Goal: Obtain resource: Download file/media

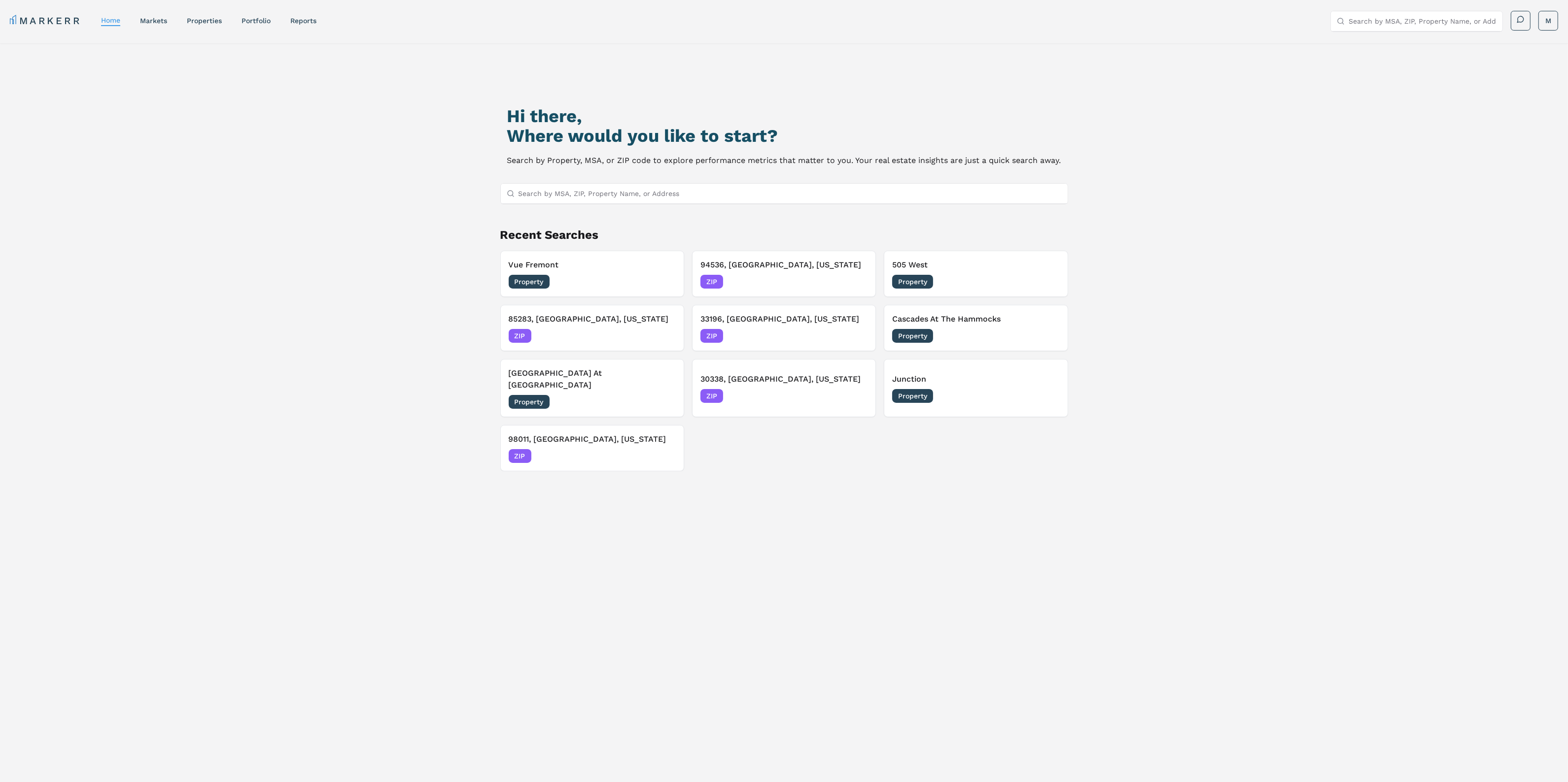
click at [558, 193] on input "Search by MSA, ZIP, Property Name, or Address" at bounding box center [790, 193] width 543 height 20
click at [780, 201] on input "Search by MSA, ZIP, Property Name, or Address" at bounding box center [790, 193] width 543 height 20
type input "85296"
click at [779, 218] on div "85296, Gilbert, Arizona ZIP" at bounding box center [784, 212] width 567 height 17
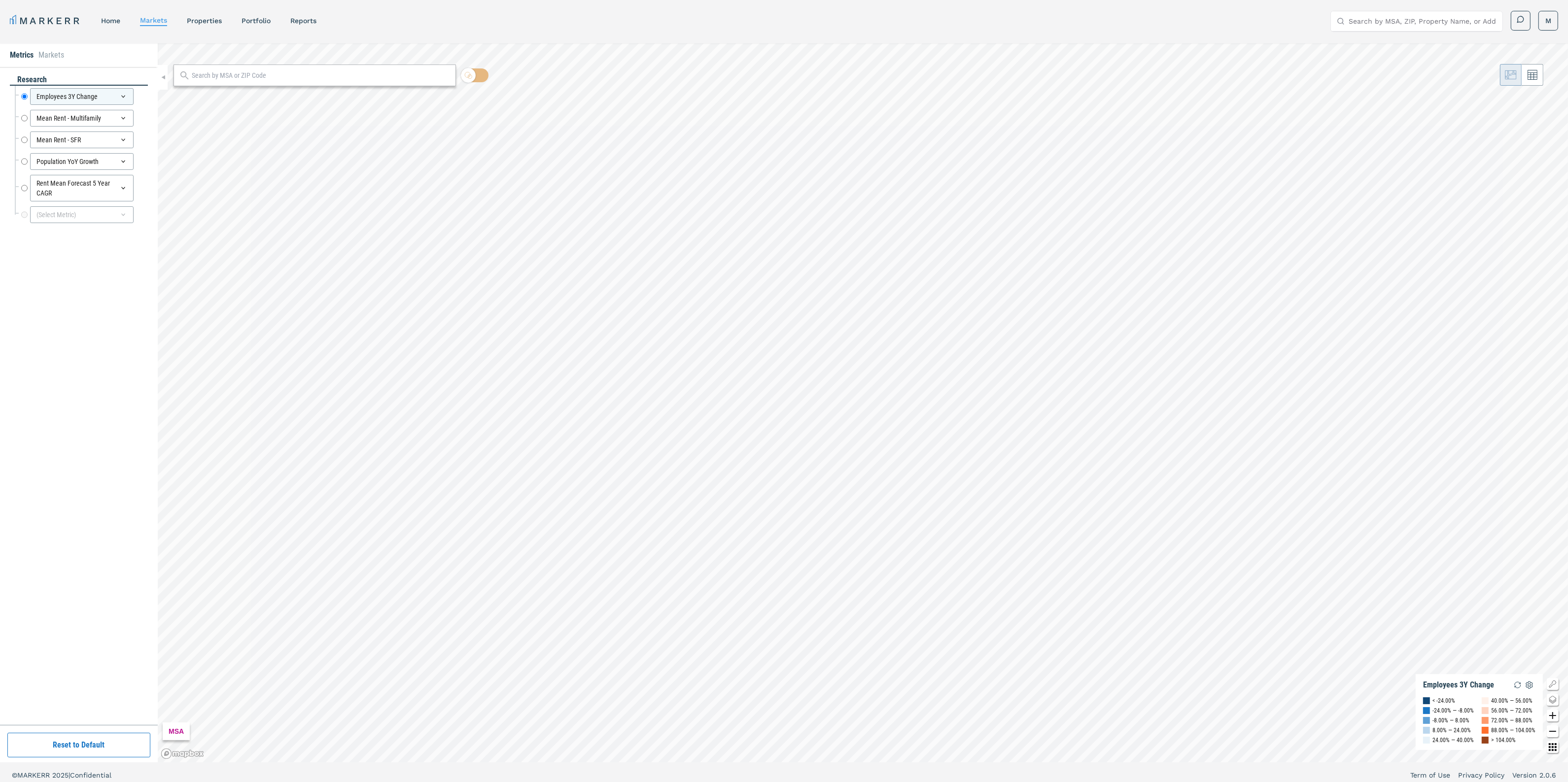
click at [361, 75] on input "text" at bounding box center [321, 75] width 259 height 10
type input "85"
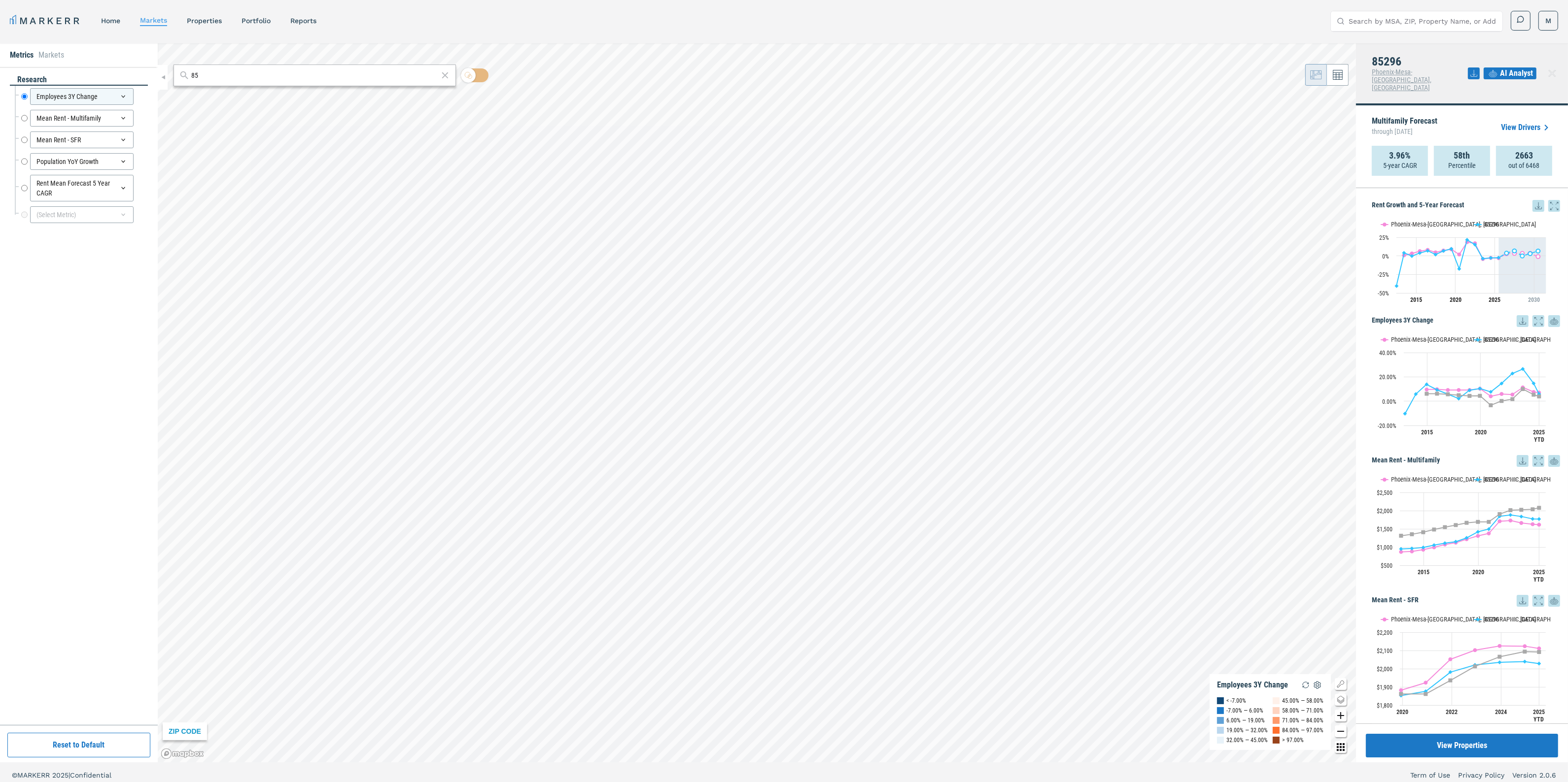
click at [1521, 200] on h5 "Rent Growth and 5-Year Forecast" at bounding box center [1466, 206] width 189 height 12
click at [1532, 200] on icon at bounding box center [1538, 206] width 12 height 12
click at [1509, 243] on div "Download as XLS" at bounding box center [1496, 252] width 78 height 21
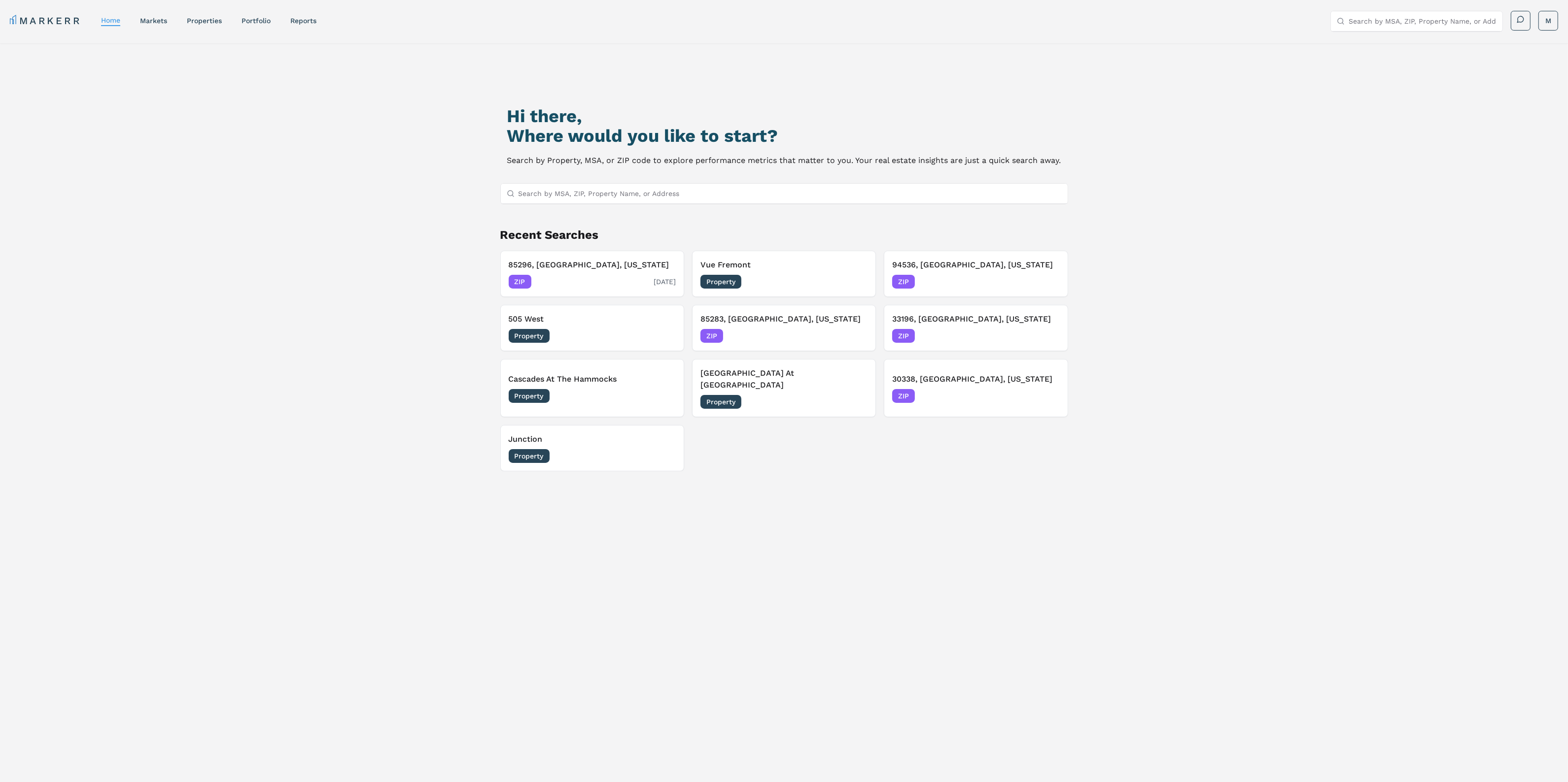
click at [607, 272] on div "85296, [GEOGRAPHIC_DATA], [US_STATE] ZIP [DATE]" at bounding box center [592, 274] width 167 height 29
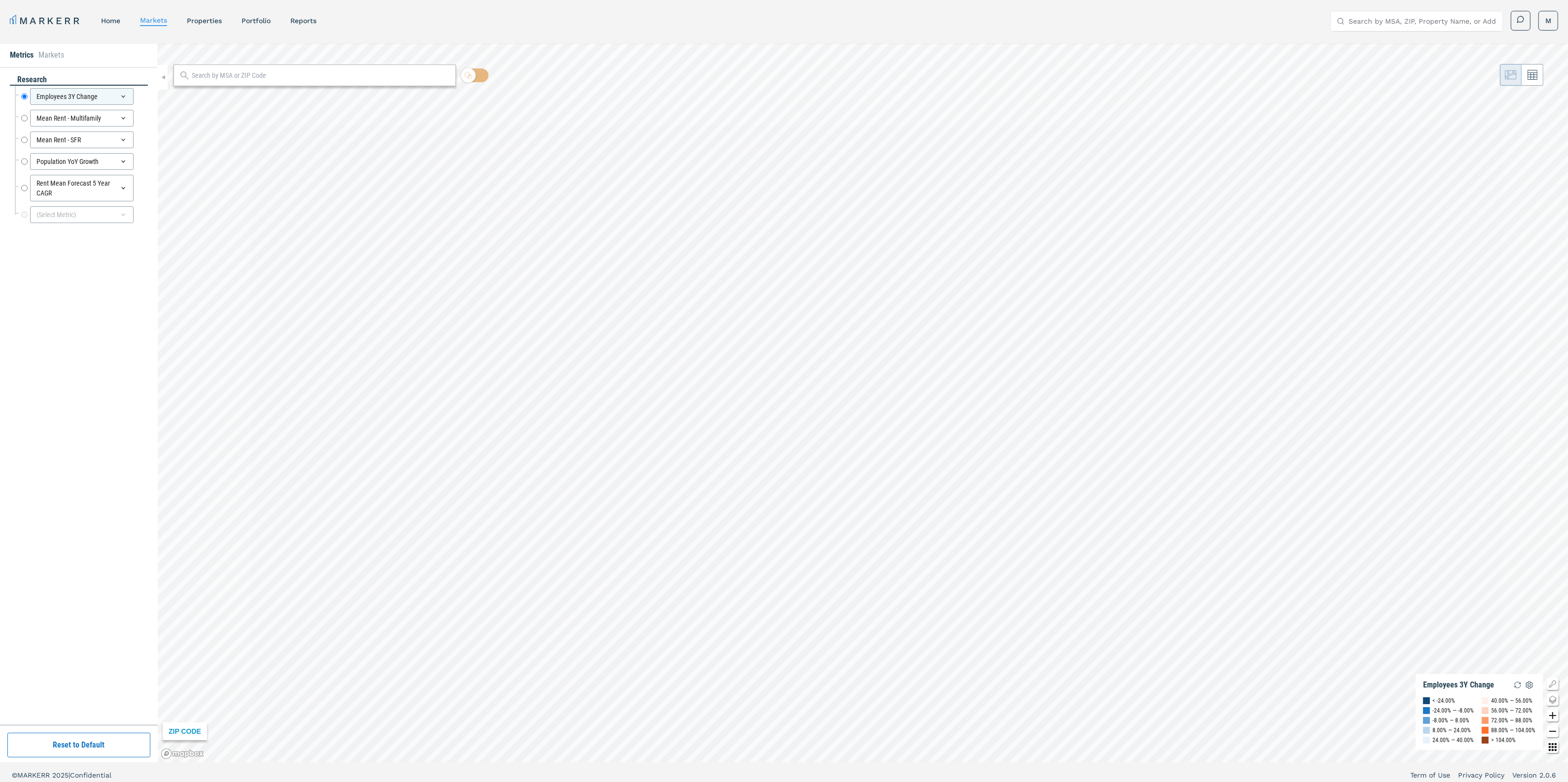
click at [210, 29] on div "MARKERR home markets properties Portfolio reports Search by MSA, ZIP, Property …" at bounding box center [784, 21] width 1548 height 20
click at [206, 21] on link "properties" at bounding box center [204, 20] width 35 height 8
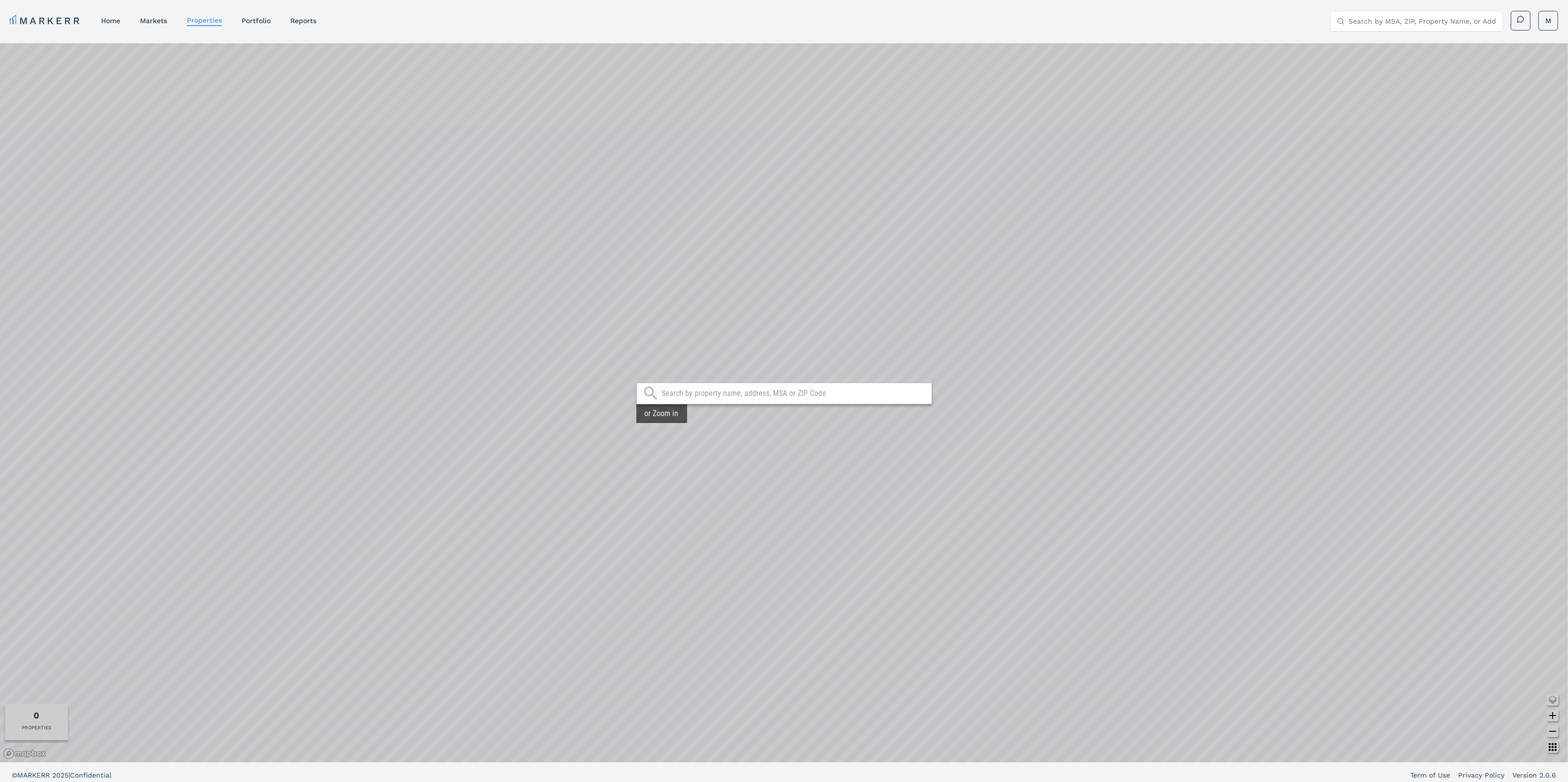
click at [692, 393] on input "text" at bounding box center [793, 393] width 265 height 10
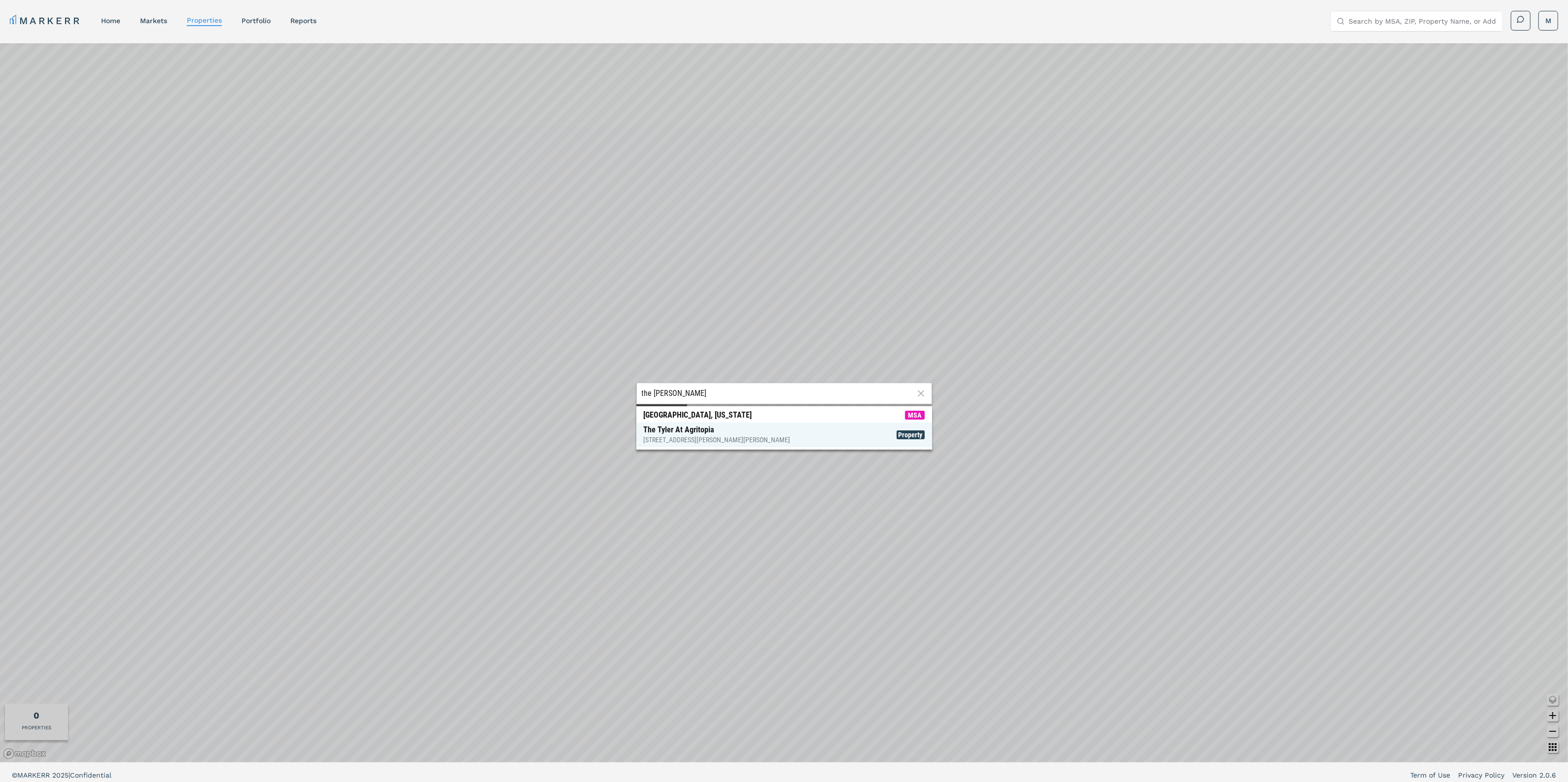
type input "the [PERSON_NAME]"
click at [703, 431] on div "The Tyler At Agritopia [STREET_ADDRESS][PERSON_NAME][PERSON_NAME]" at bounding box center [717, 435] width 147 height 20
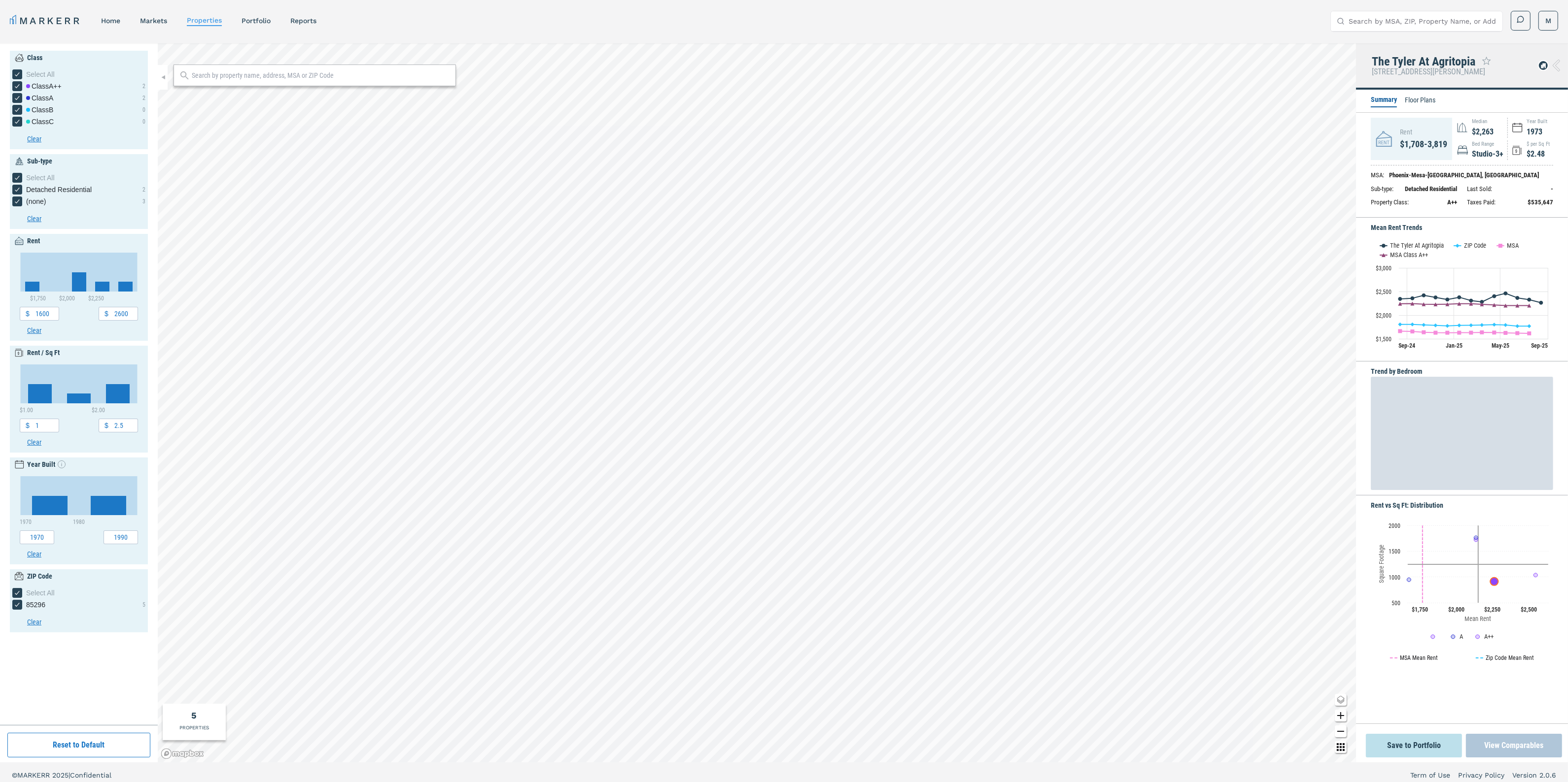
click at [1536, 754] on button "View Comparables" at bounding box center [1514, 745] width 96 height 24
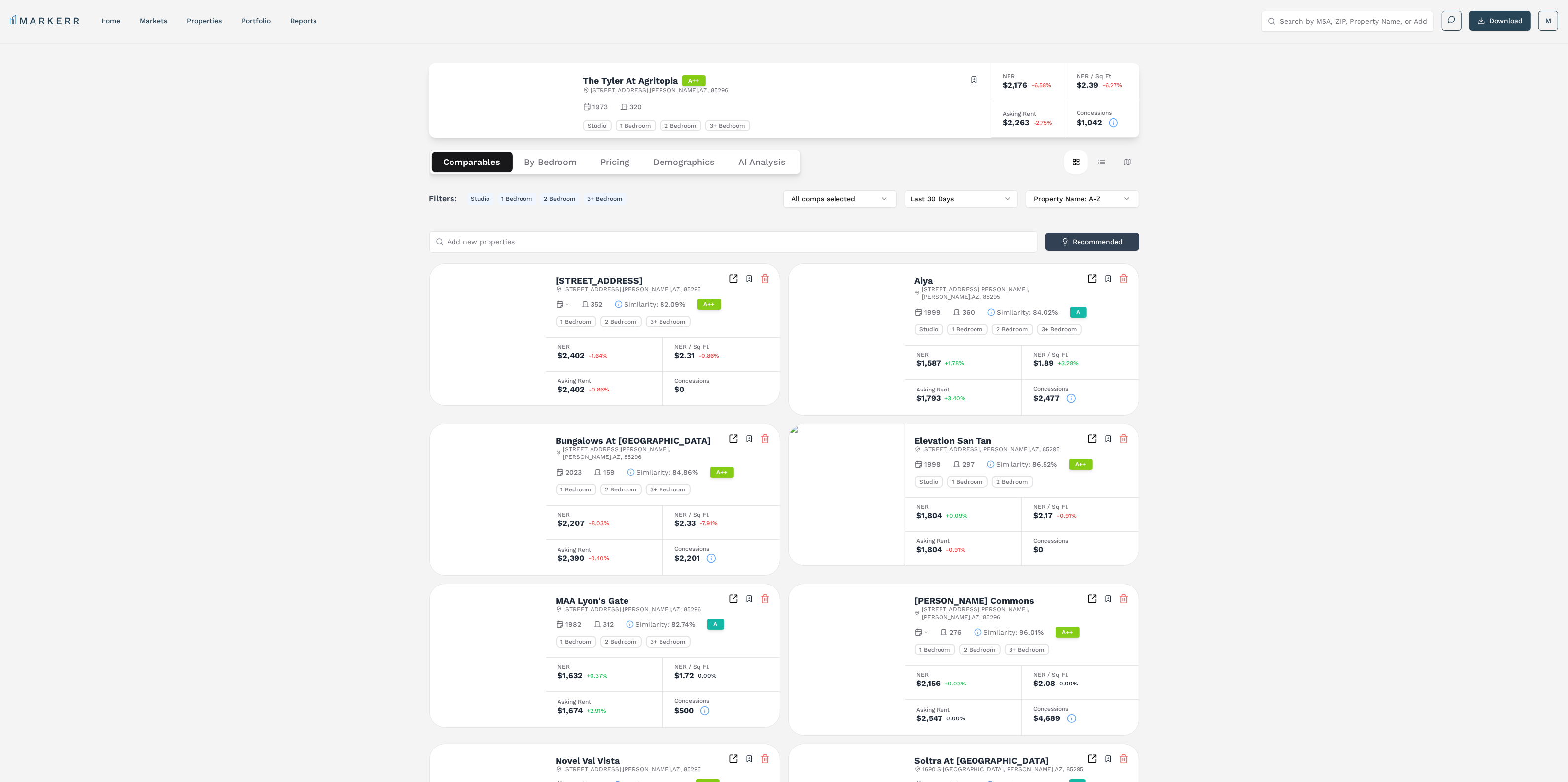
click at [689, 162] on button "Demographics" at bounding box center [684, 162] width 85 height 21
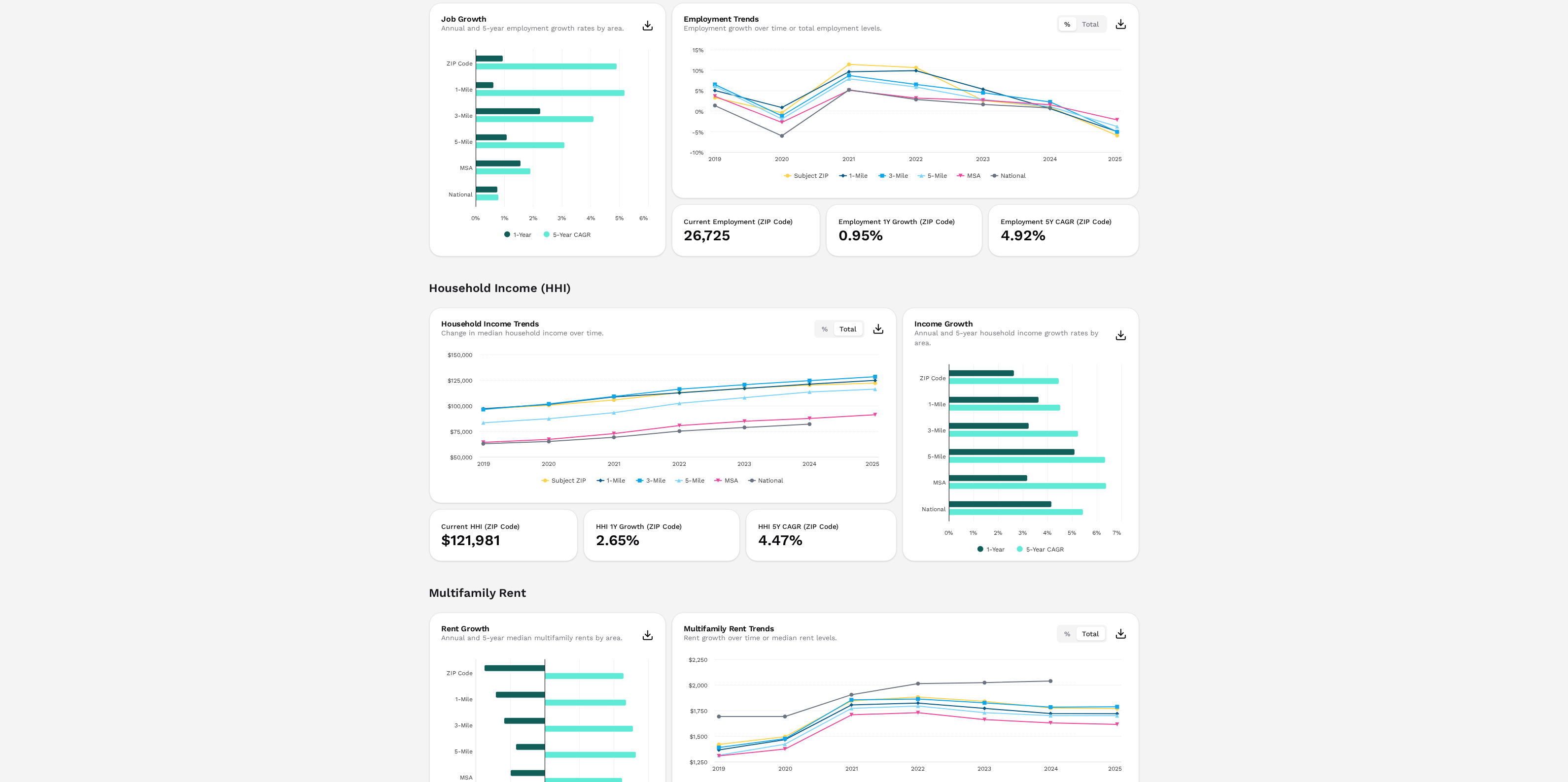
scroll to position [1170, 0]
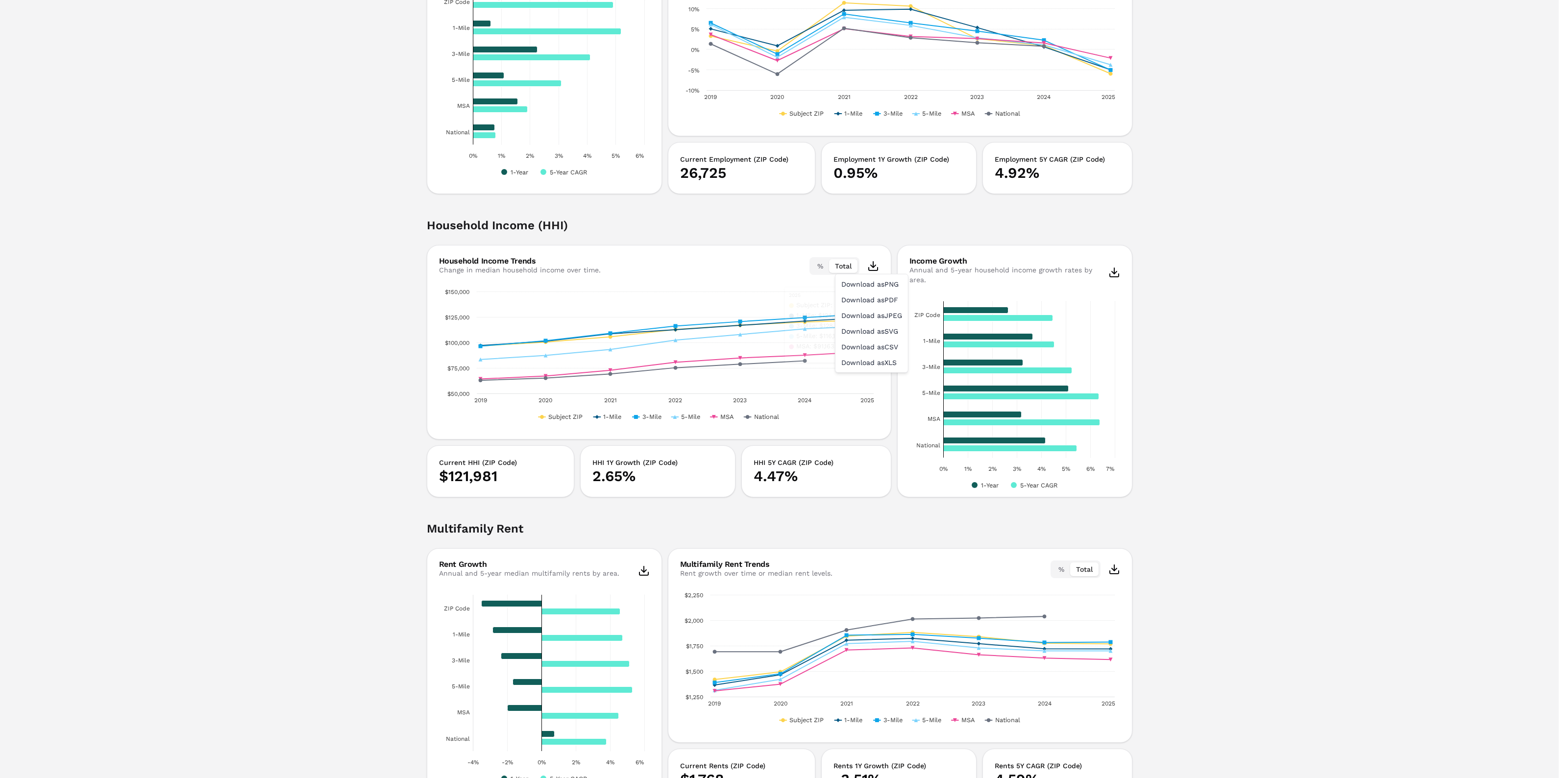
click at [883, 356] on div "Download as XLS" at bounding box center [872, 363] width 69 height 16
